Goal: Task Accomplishment & Management: Complete application form

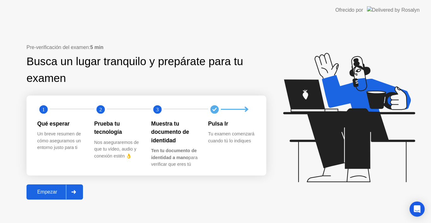
click at [59, 182] on div "Pre-verificación del examen: 5 min Busca un lugar tranquilo y prepárate para tu…" at bounding box center [147, 122] width 240 height 156
click at [57, 189] on div "Empezar" at bounding box center [47, 192] width 38 height 6
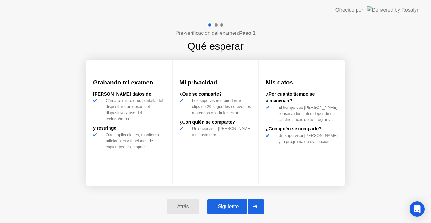
click at [217, 201] on button "Siguiente" at bounding box center [235, 206] width 57 height 15
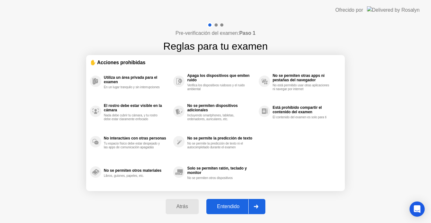
click at [240, 205] on div "Entendido" at bounding box center [228, 206] width 40 height 6
select select "**********"
select select "*******"
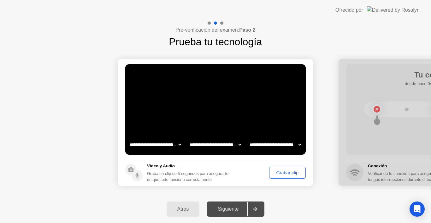
click at [287, 175] on div "Grabar clip" at bounding box center [287, 172] width 32 height 5
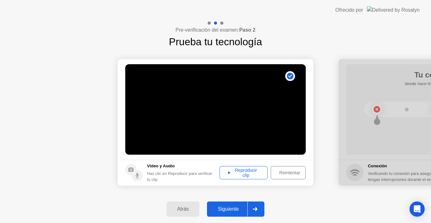
click at [261, 173] on div "Reproducir clip" at bounding box center [244, 172] width 44 height 10
click at [223, 213] on button "Siguiente" at bounding box center [235, 208] width 57 height 15
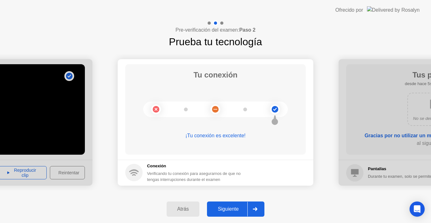
click at [221, 213] on button "Siguiente" at bounding box center [235, 208] width 57 height 15
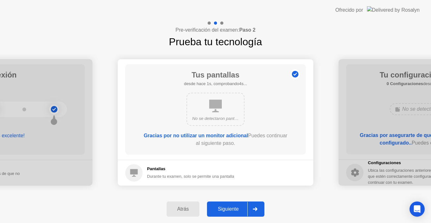
click at [221, 213] on button "Siguiente" at bounding box center [235, 208] width 57 height 15
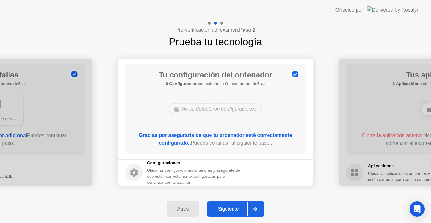
click at [221, 213] on button "Siguiente" at bounding box center [235, 208] width 57 height 15
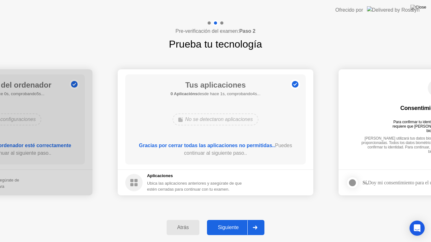
click at [220, 222] on button "Siguiente" at bounding box center [235, 227] width 57 height 15
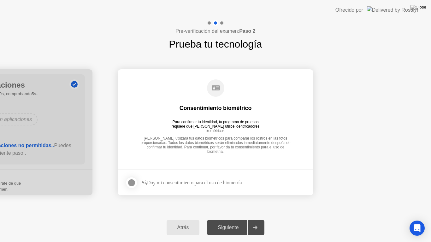
click at [129, 182] on div at bounding box center [132, 183] width 8 height 8
click at [234, 222] on div "Siguiente" at bounding box center [228, 228] width 39 height 6
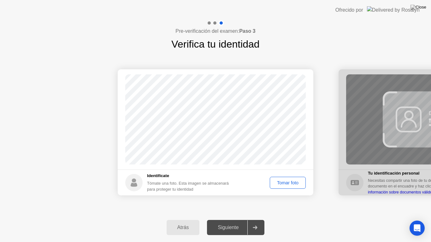
click at [295, 183] on div "Tomar foto" at bounding box center [288, 183] width 32 height 5
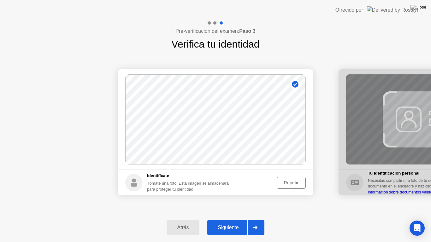
click at [230, 222] on div "Siguiente" at bounding box center [228, 228] width 39 height 6
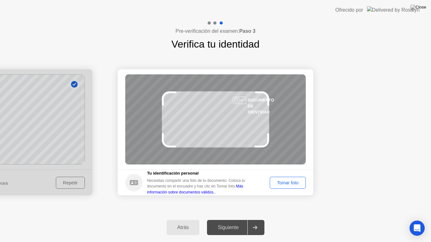
click at [280, 178] on button "Tomar foto" at bounding box center [288, 183] width 36 height 12
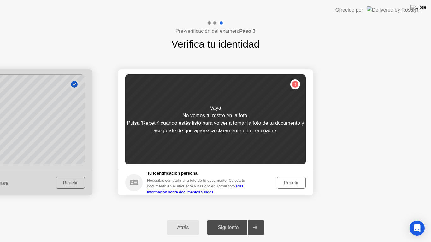
click at [280, 178] on button "Repetir" at bounding box center [291, 183] width 29 height 12
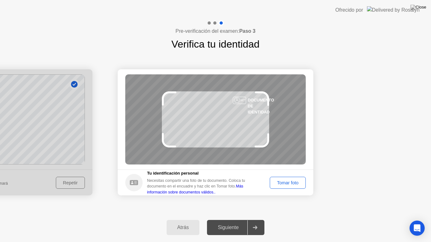
click at [280, 178] on button "Tomar foto" at bounding box center [288, 183] width 36 height 12
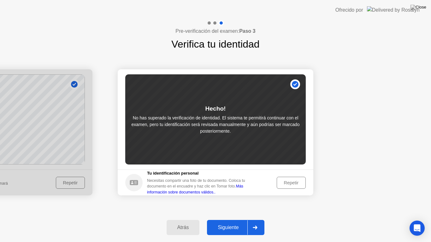
click at [280, 178] on button "Repetir" at bounding box center [291, 183] width 29 height 12
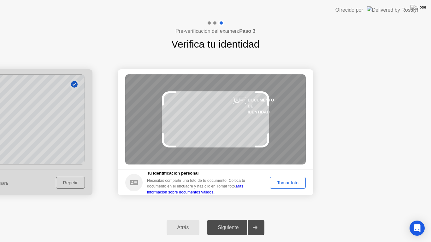
click at [282, 176] on footer "Tu identificación personal Necesitas compartir una foto de tu documento. Coloca…" at bounding box center [216, 183] width 196 height 26
click at [282, 178] on button "Tomar foto" at bounding box center [288, 183] width 36 height 12
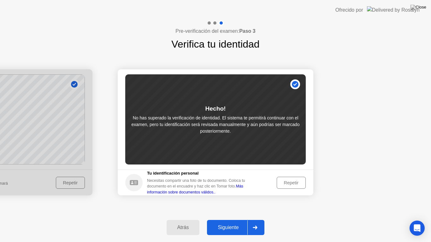
click at [221, 222] on button "Siguiente" at bounding box center [235, 227] width 57 height 15
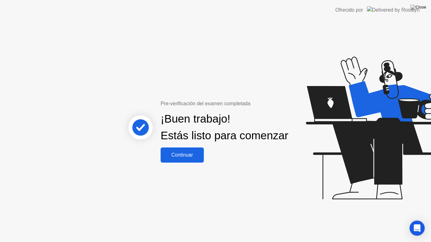
click at [174, 158] on div "Continuar" at bounding box center [182, 155] width 39 height 6
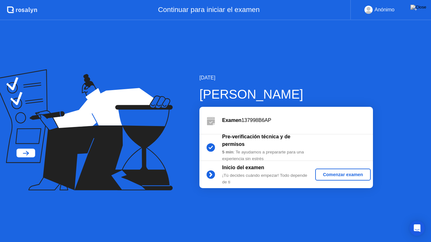
click at [325, 175] on div "Comenzar examen" at bounding box center [343, 174] width 50 height 5
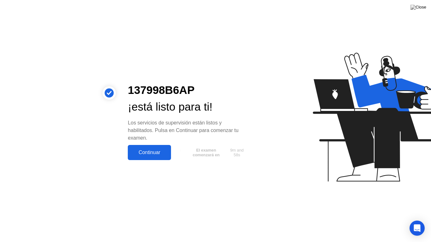
click at [147, 151] on div "Continuar" at bounding box center [149, 153] width 39 height 6
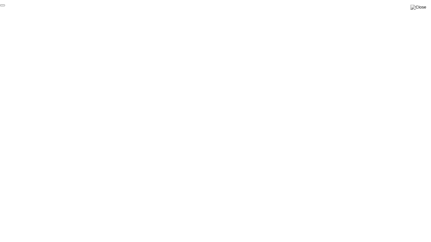
click div "End Proctoring Session"
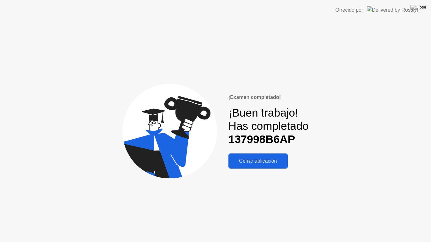
click at [254, 158] on div "Cerrar aplicación" at bounding box center [258, 161] width 56 height 6
